Goal: Navigation & Orientation: Find specific page/section

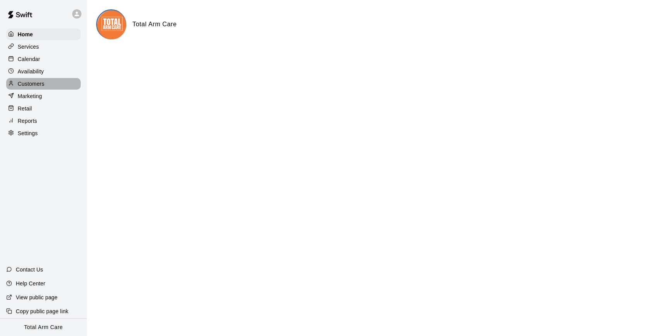
click at [27, 85] on p "Customers" at bounding box center [31, 84] width 27 height 8
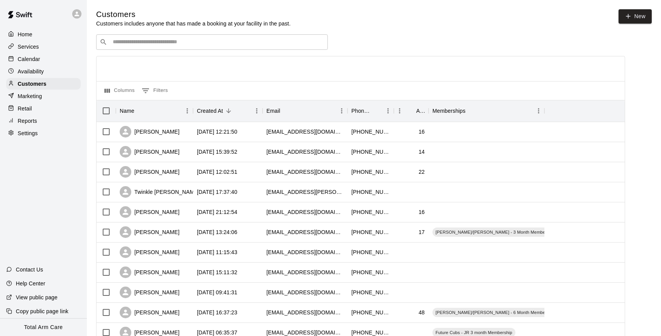
click at [154, 40] on input "Search customers by name or email" at bounding box center [217, 42] width 214 height 8
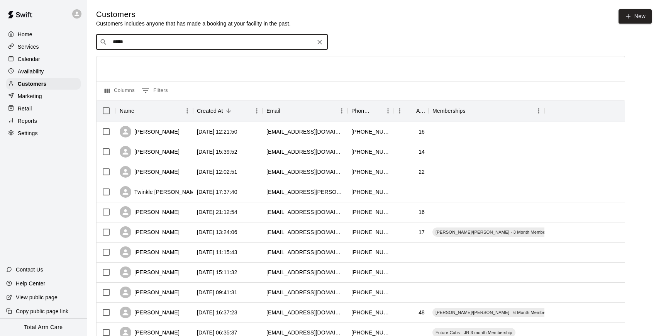
type input "******"
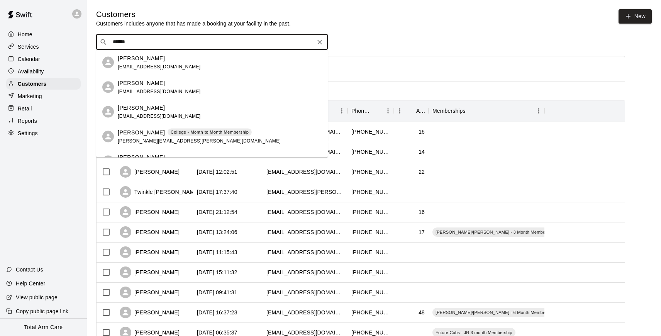
click at [159, 64] on span "[EMAIL_ADDRESS][DOMAIN_NAME]" at bounding box center [159, 66] width 83 height 5
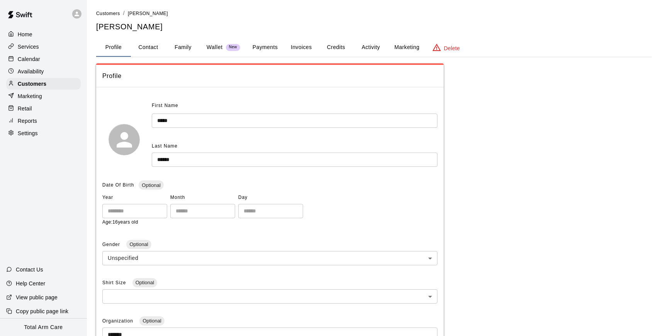
click at [364, 46] on button "Activity" at bounding box center [370, 47] width 35 height 19
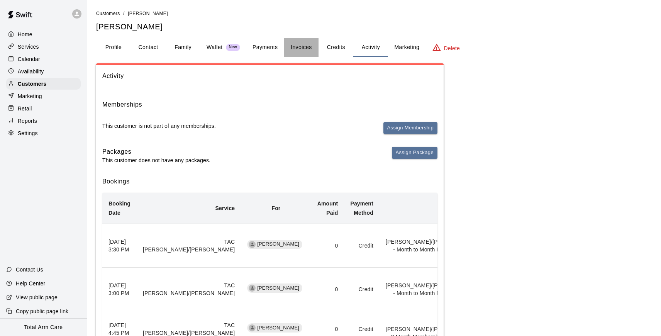
click at [302, 45] on button "Invoices" at bounding box center [301, 47] width 35 height 19
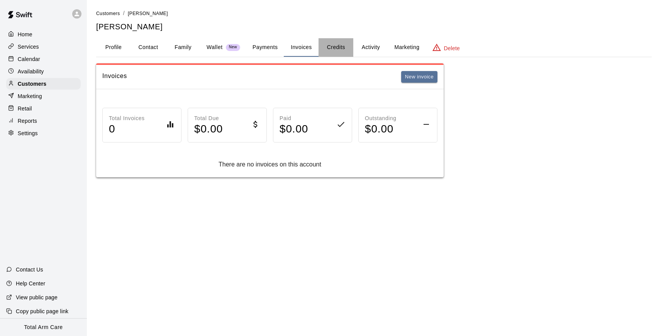
click at [339, 46] on button "Credits" at bounding box center [336, 47] width 35 height 19
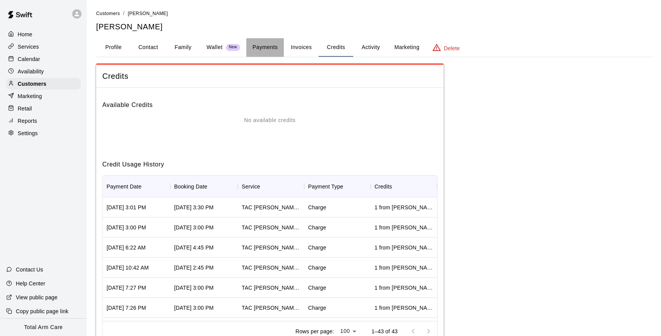
click at [268, 49] on button "Payments" at bounding box center [264, 47] width 37 height 19
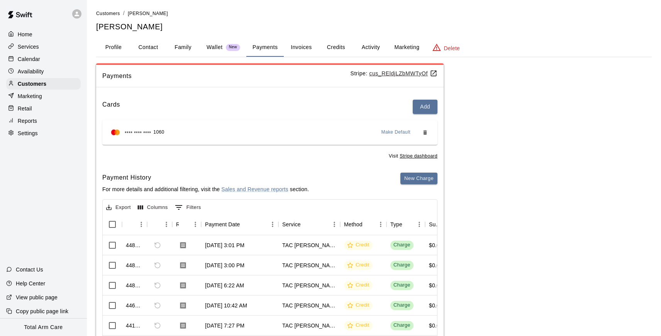
click at [297, 52] on button "Invoices" at bounding box center [301, 47] width 35 height 19
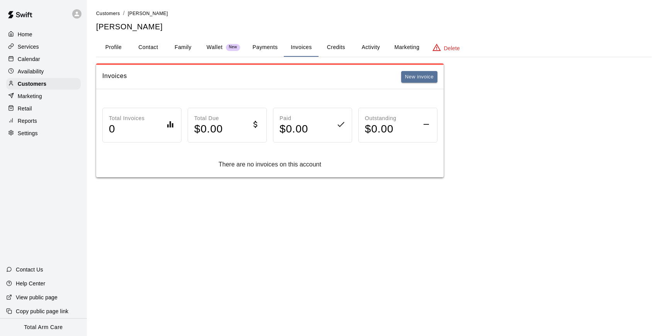
click at [153, 50] on button "Contact" at bounding box center [148, 47] width 35 height 19
select select "**"
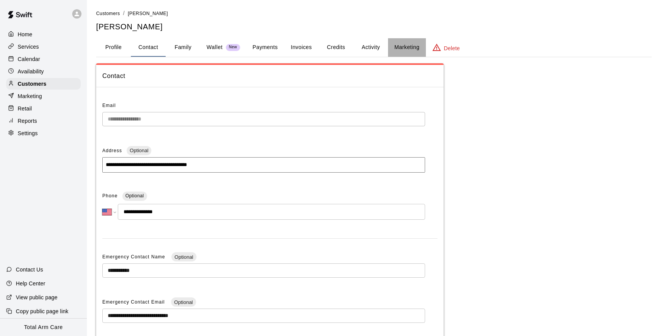
click at [409, 51] on button "Marketing" at bounding box center [406, 47] width 37 height 19
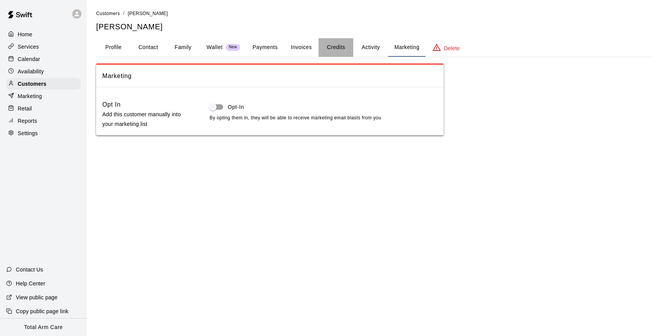
click at [346, 53] on button "Credits" at bounding box center [336, 47] width 35 height 19
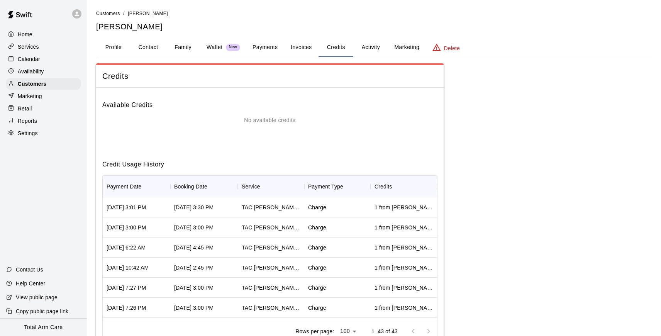
click at [260, 44] on button "Payments" at bounding box center [264, 47] width 37 height 19
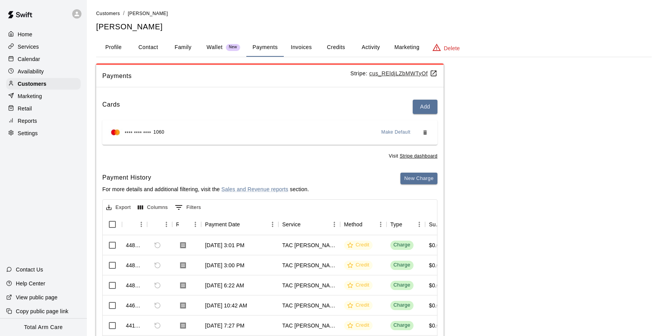
click at [217, 46] on p "Wallet" at bounding box center [215, 47] width 16 height 8
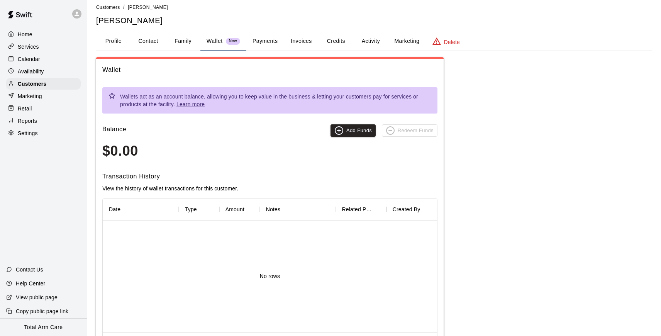
scroll to position [11, 0]
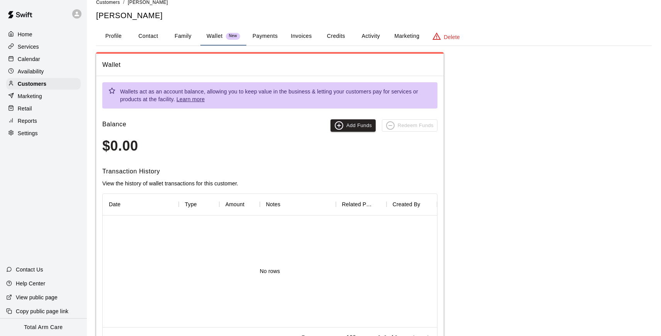
click at [264, 34] on button "Payments" at bounding box center [264, 36] width 37 height 19
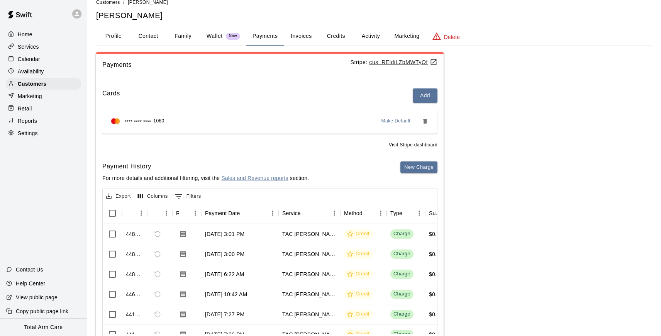
click at [390, 62] on u "cus_REldjLZbMWTyOf" at bounding box center [403, 62] width 68 height 6
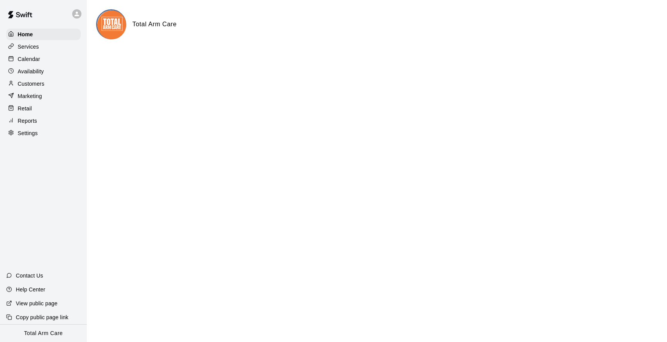
click at [46, 72] on div "Availability" at bounding box center [43, 72] width 75 height 12
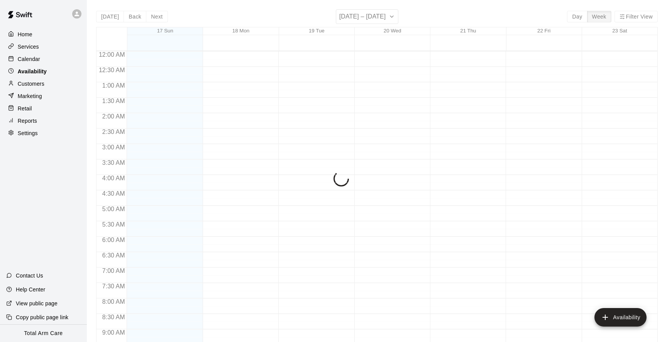
scroll to position [417, 0]
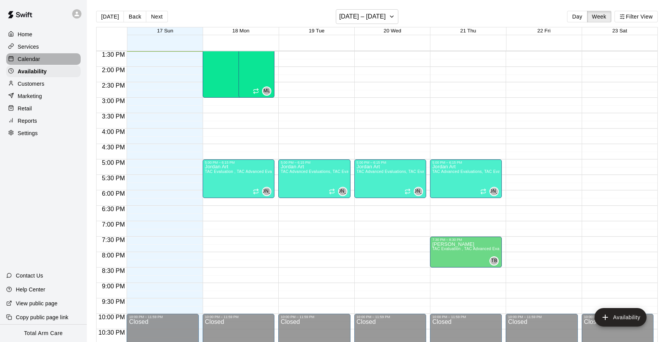
click at [33, 56] on p "Calendar" at bounding box center [29, 59] width 22 height 8
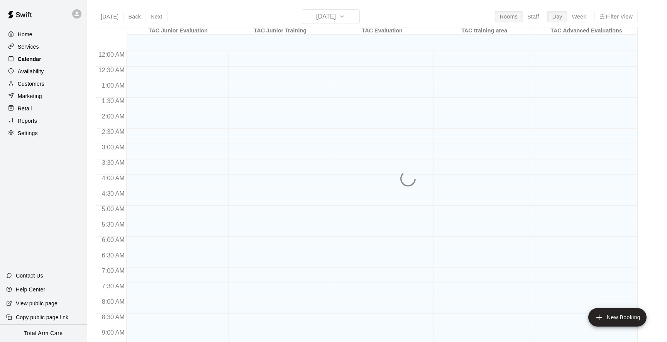
scroll to position [417, 0]
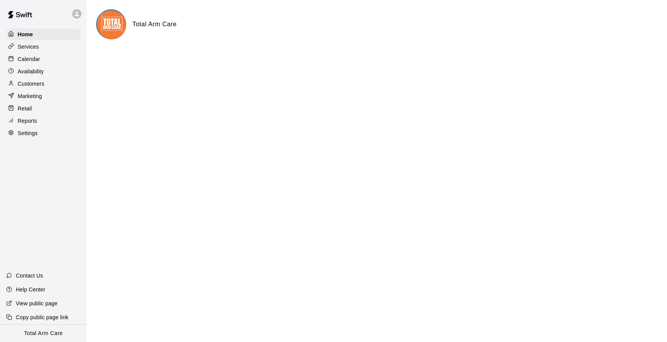
click at [33, 42] on div "Services" at bounding box center [43, 47] width 75 height 12
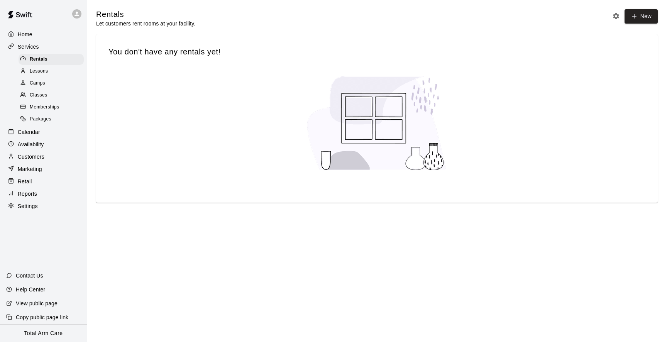
click at [41, 102] on div "Memberships" at bounding box center [51, 107] width 65 height 11
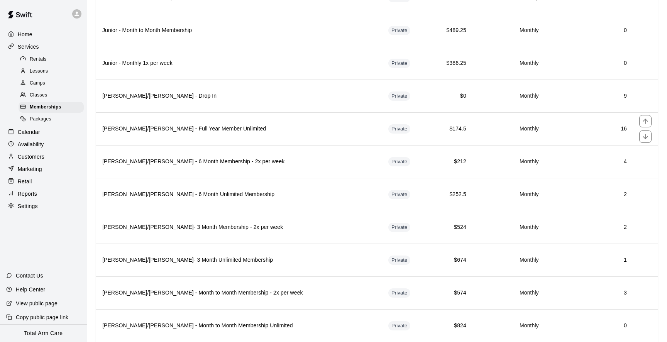
scroll to position [492, 0]
